Goal: Download file/media

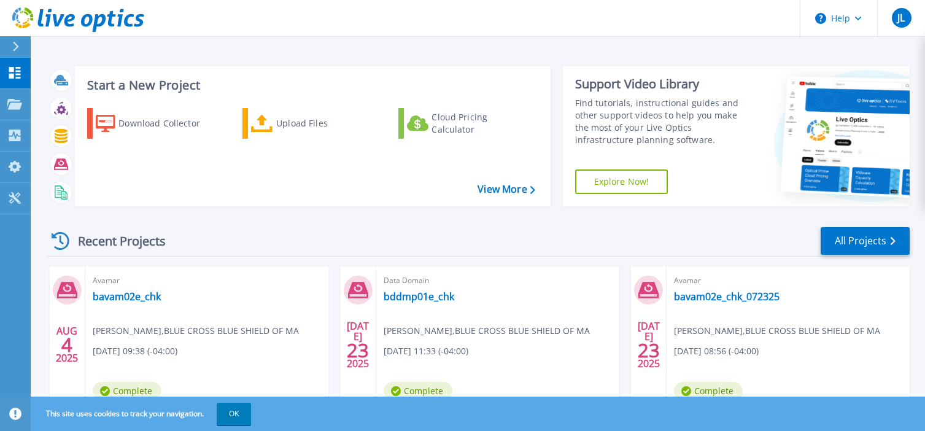
click at [317, 217] on div "Recent Projects All Projects AUG 4 2025 Avamar bavam02e_chk James Lay , BLUE CR…" at bounding box center [478, 429] width 862 height 427
click at [179, 125] on div "Download Collector" at bounding box center [167, 123] width 98 height 25
click at [76, 108] on icon at bounding box center [78, 105] width 5 height 8
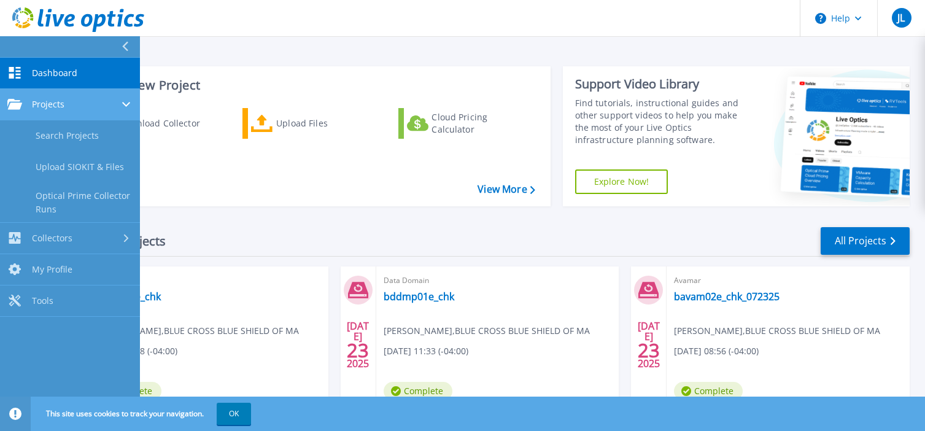
click at [45, 103] on span "Projects" at bounding box center [48, 104] width 33 height 11
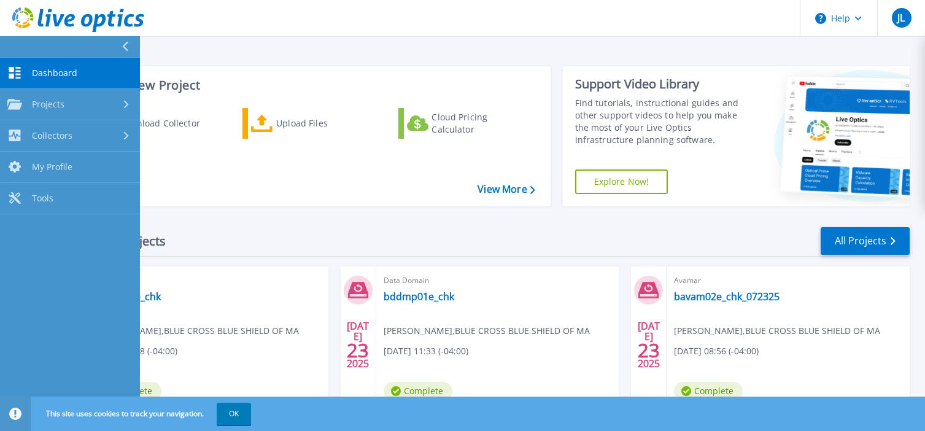
click at [293, 232] on div "Recent Projects All Projects" at bounding box center [478, 241] width 862 height 31
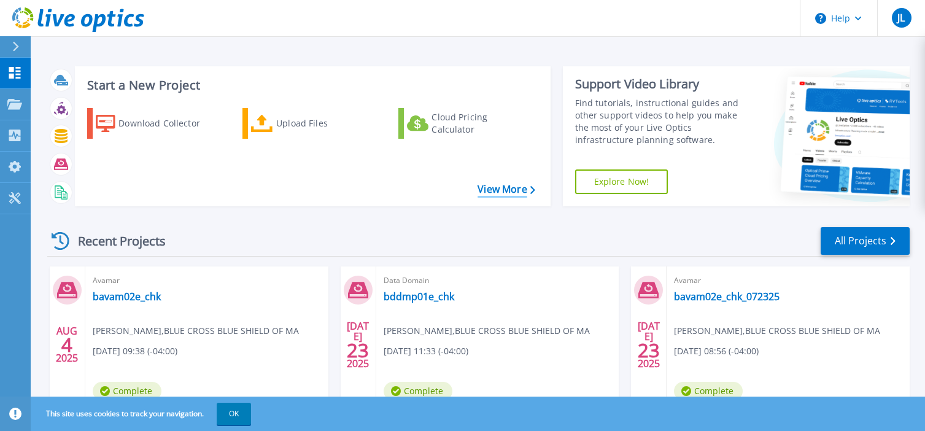
click at [511, 194] on link "View More" at bounding box center [506, 190] width 57 height 12
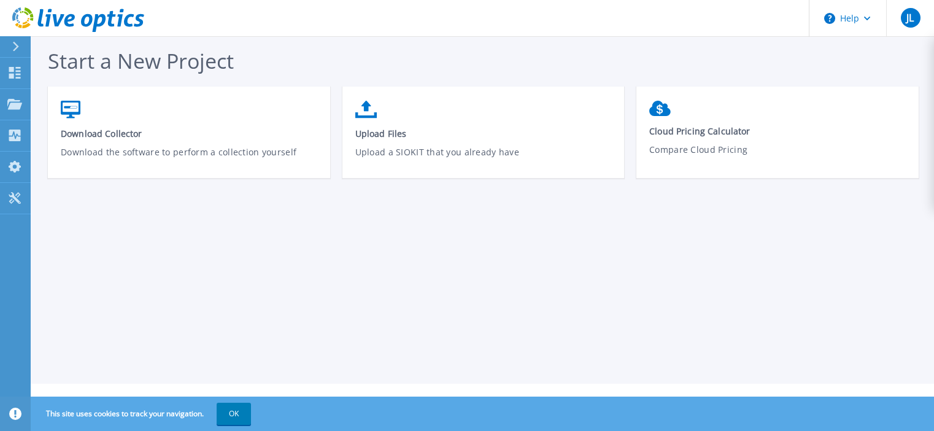
click at [15, 51] on icon at bounding box center [15, 47] width 7 height 10
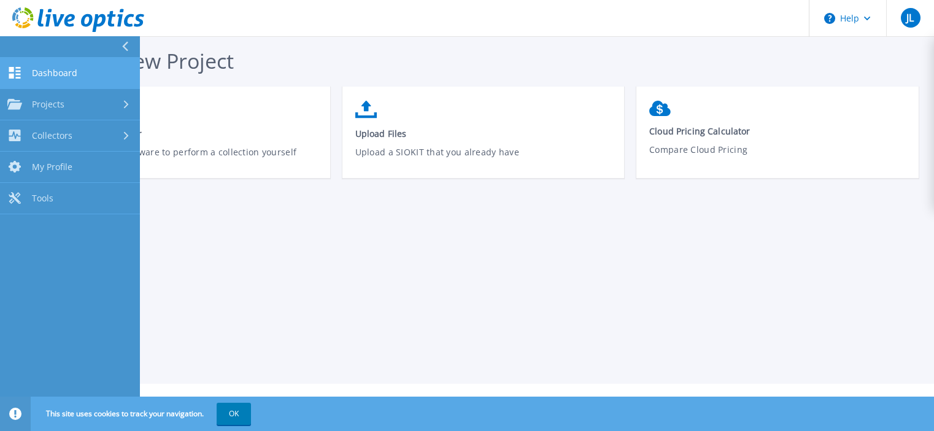
click at [39, 79] on link "Dashboard Dashboard" at bounding box center [70, 73] width 140 height 31
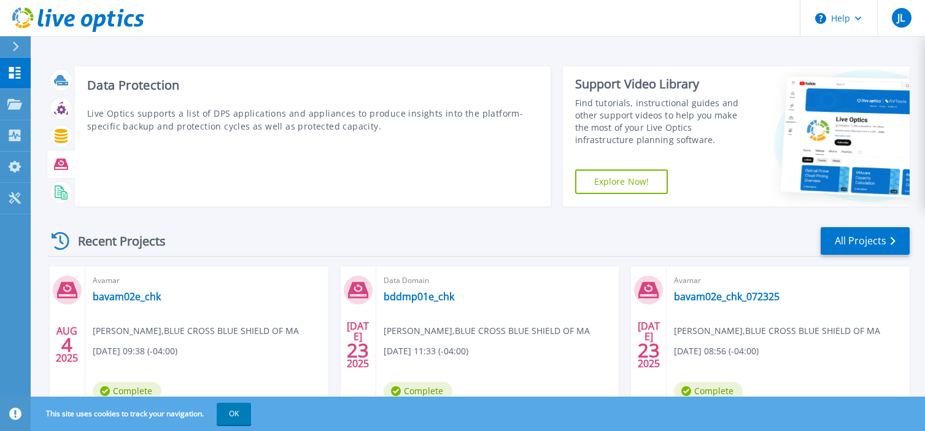
click at [64, 166] on icon at bounding box center [61, 163] width 14 height 11
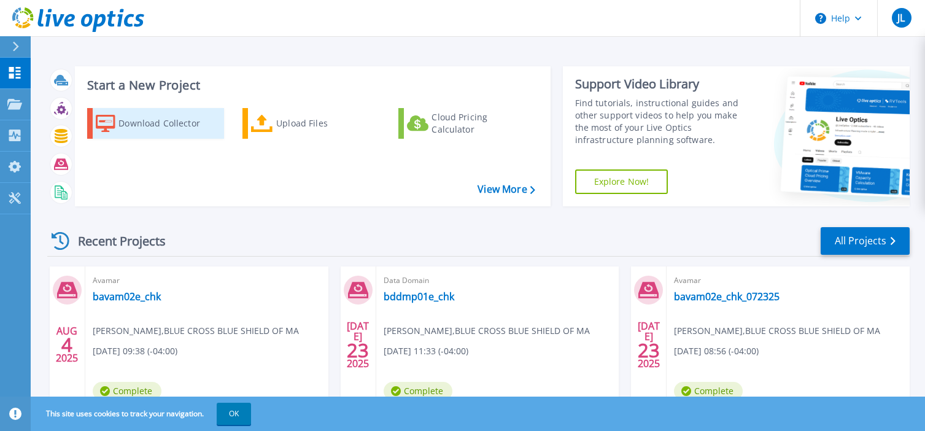
click at [152, 125] on div "Download Collector" at bounding box center [167, 123] width 98 height 25
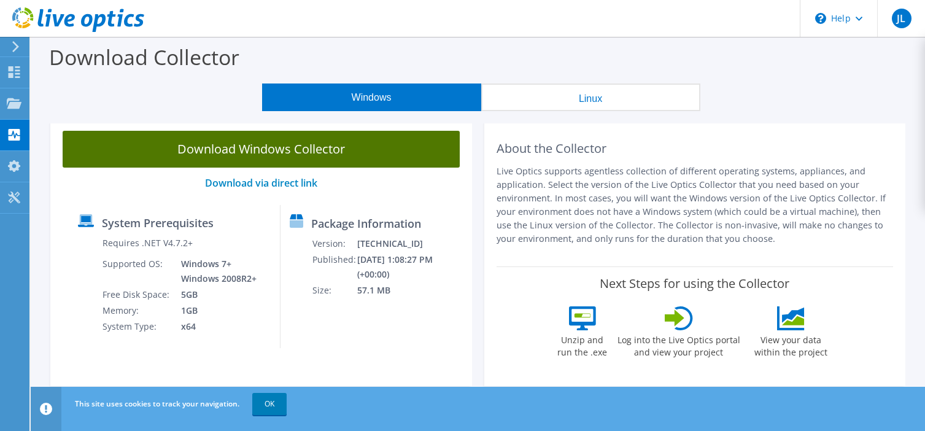
click at [339, 144] on link "Download Windows Collector" at bounding box center [261, 149] width 397 height 37
